Goal: Task Accomplishment & Management: Manage account settings

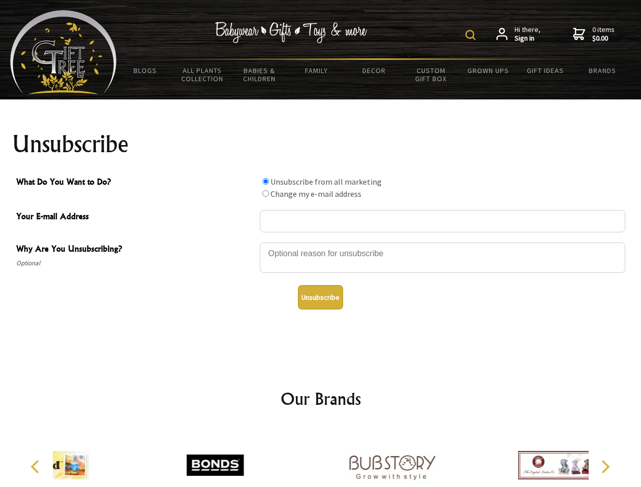
click at [472, 35] on img at bounding box center [471, 35] width 10 height 10
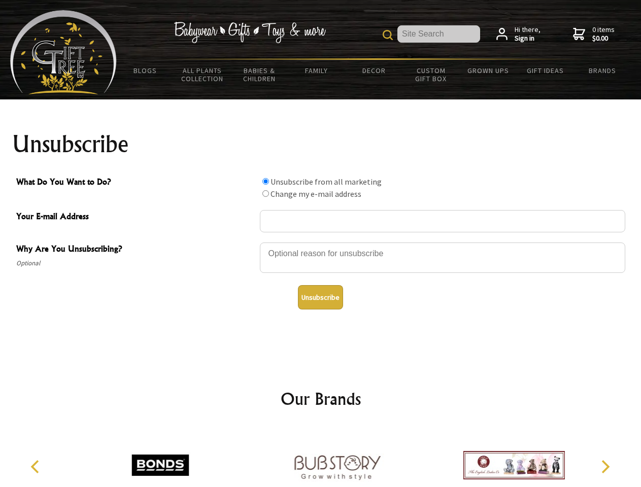
click at [321, 242] on div at bounding box center [443, 260] width 366 height 36
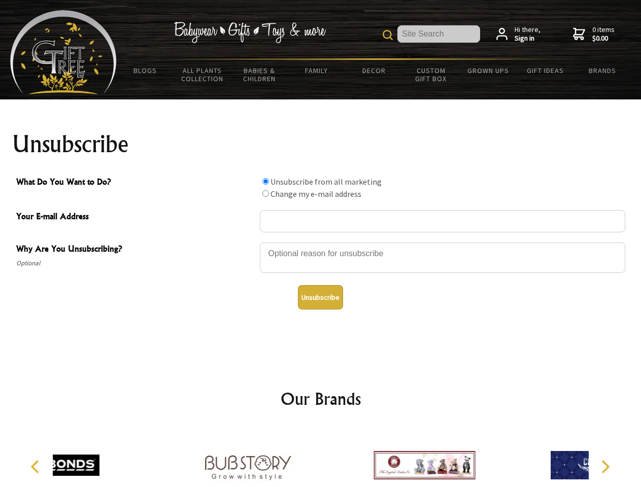
click at [266, 181] on input "What Do You Want to Do?" at bounding box center [266, 181] width 7 height 7
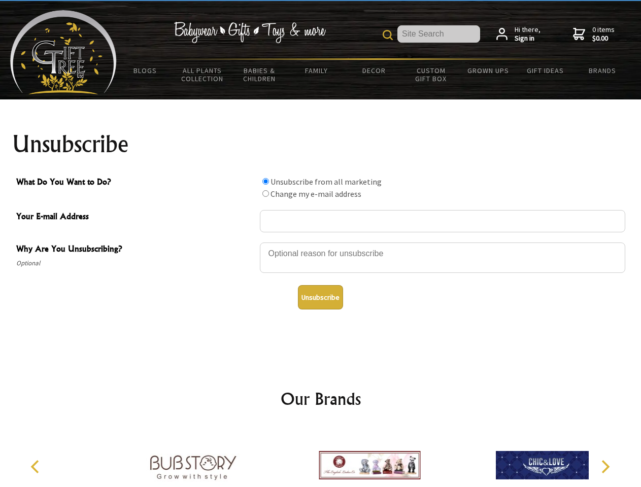
click at [266, 193] on input "What Do You Want to Do?" at bounding box center [266, 193] width 7 height 7
radio input "true"
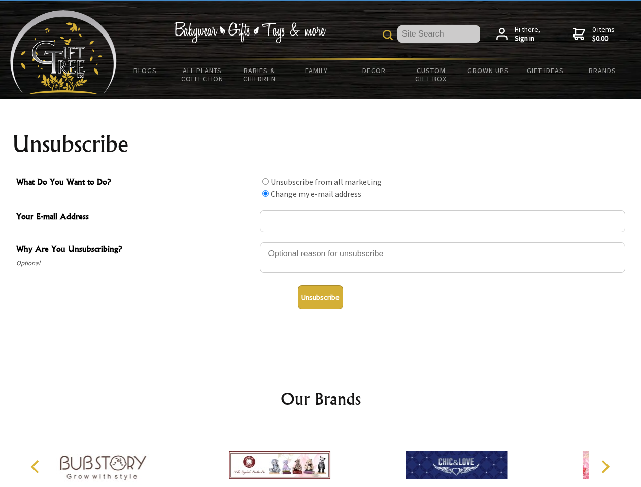
click at [320, 298] on button "Unsubscribe" at bounding box center [320, 297] width 45 height 24
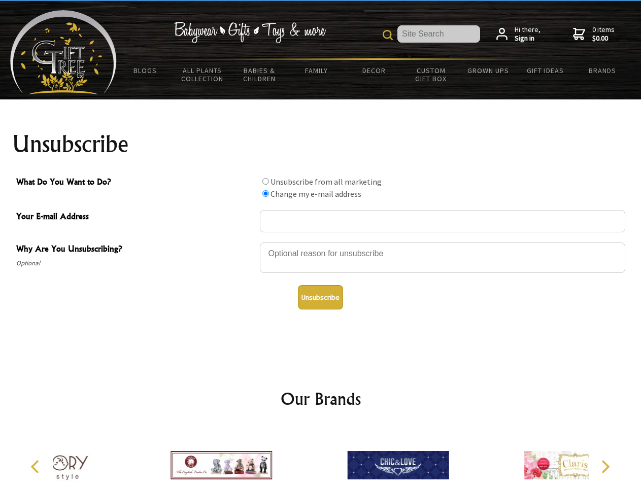
click at [321, 458] on div at bounding box center [398, 467] width 177 height 79
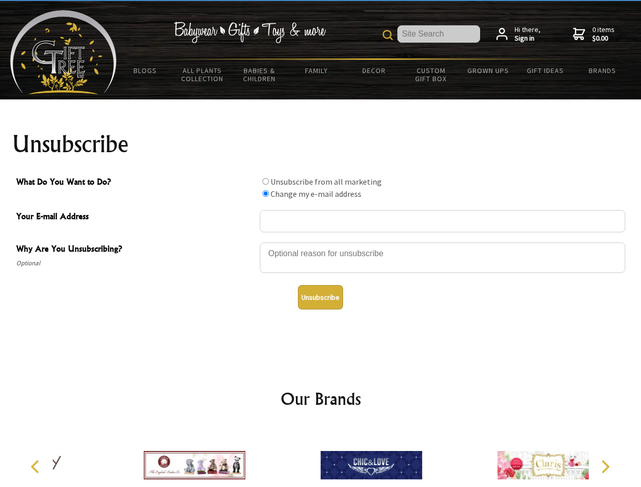
click at [37, 467] on icon "Previous" at bounding box center [35, 467] width 13 height 13
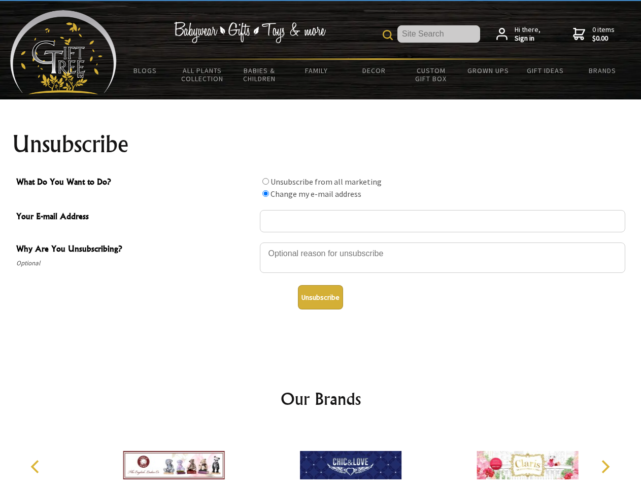
click at [605, 467] on icon "Next" at bounding box center [604, 467] width 13 height 13
